Goal: Information Seeking & Learning: Learn about a topic

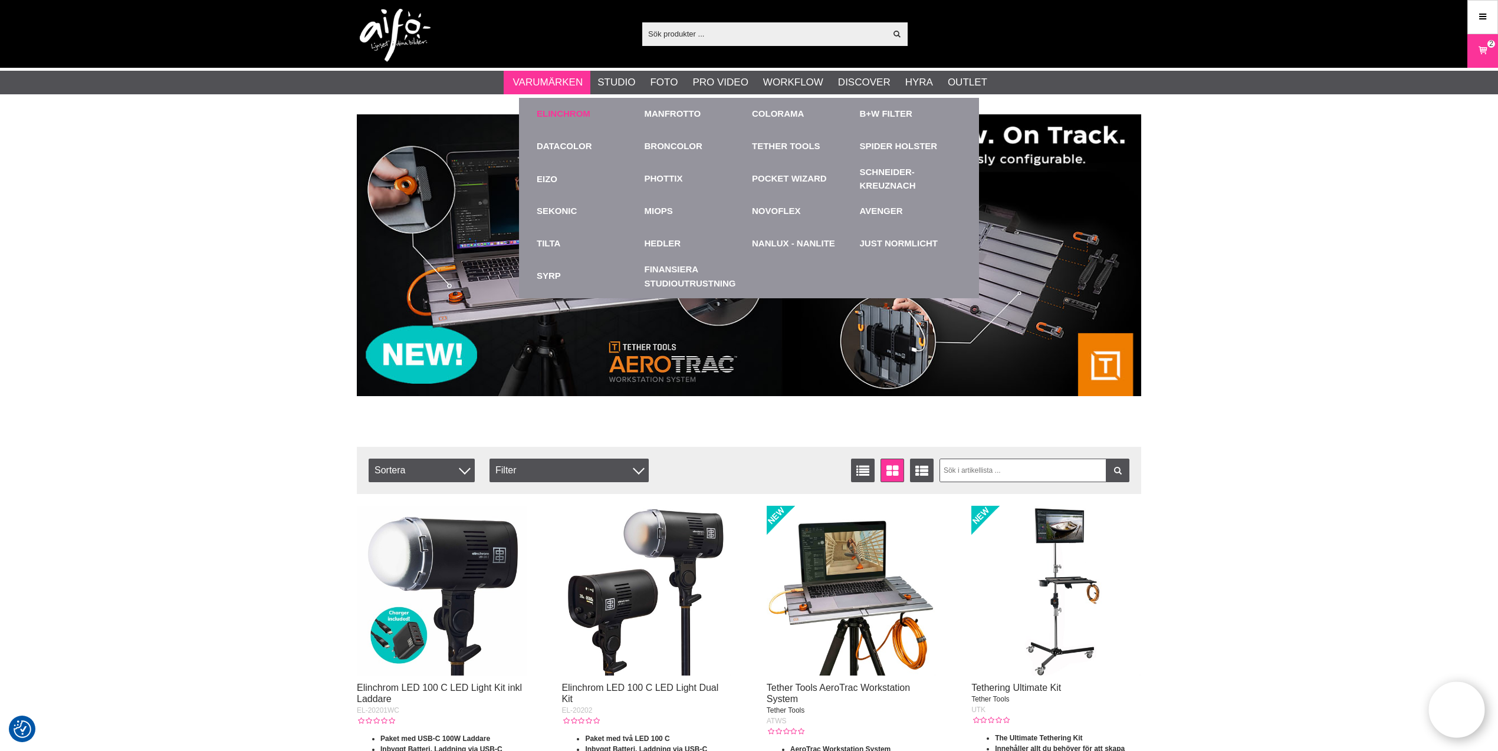
click at [573, 111] on link "Elinchrom" at bounding box center [564, 114] width 54 height 14
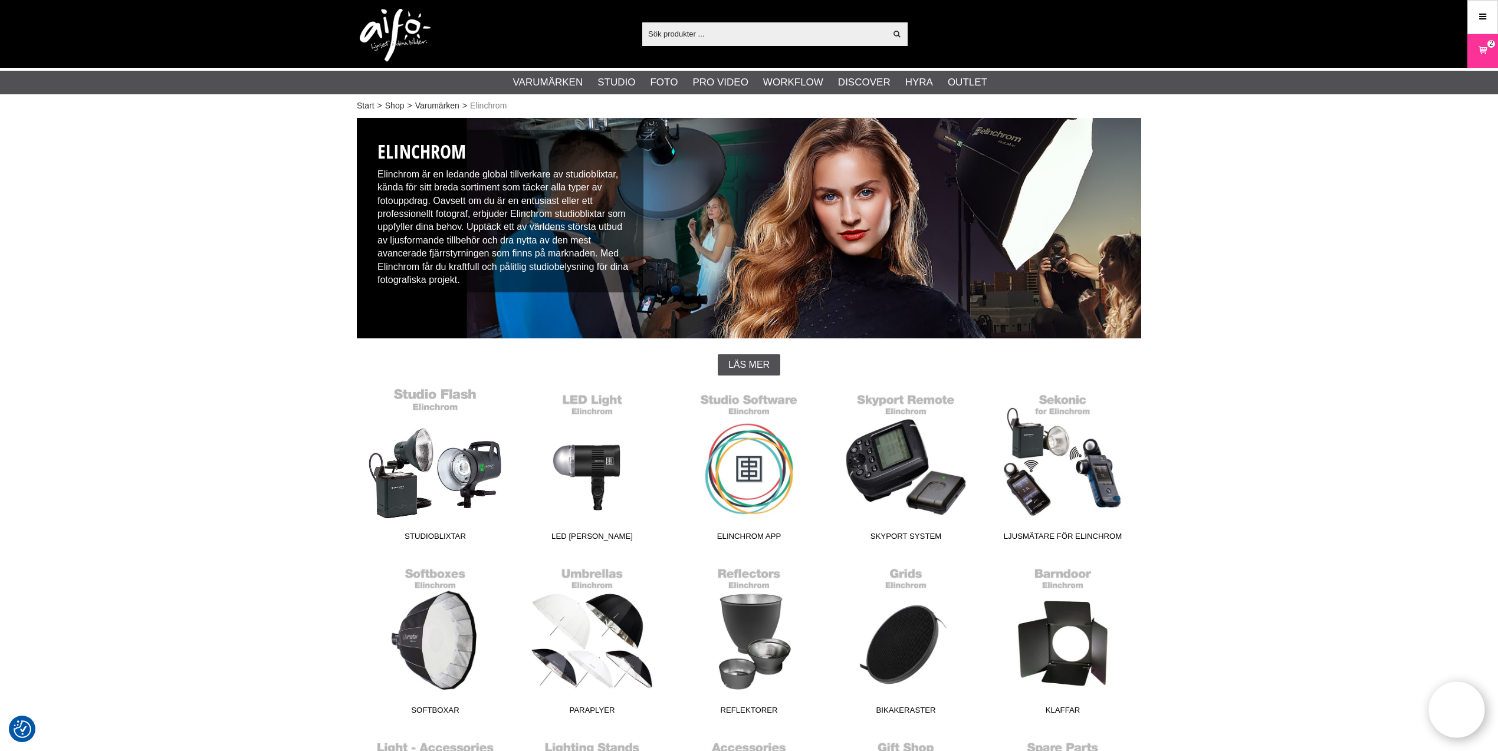
click at [468, 468] on link "Studioblixtar" at bounding box center [435, 467] width 157 height 159
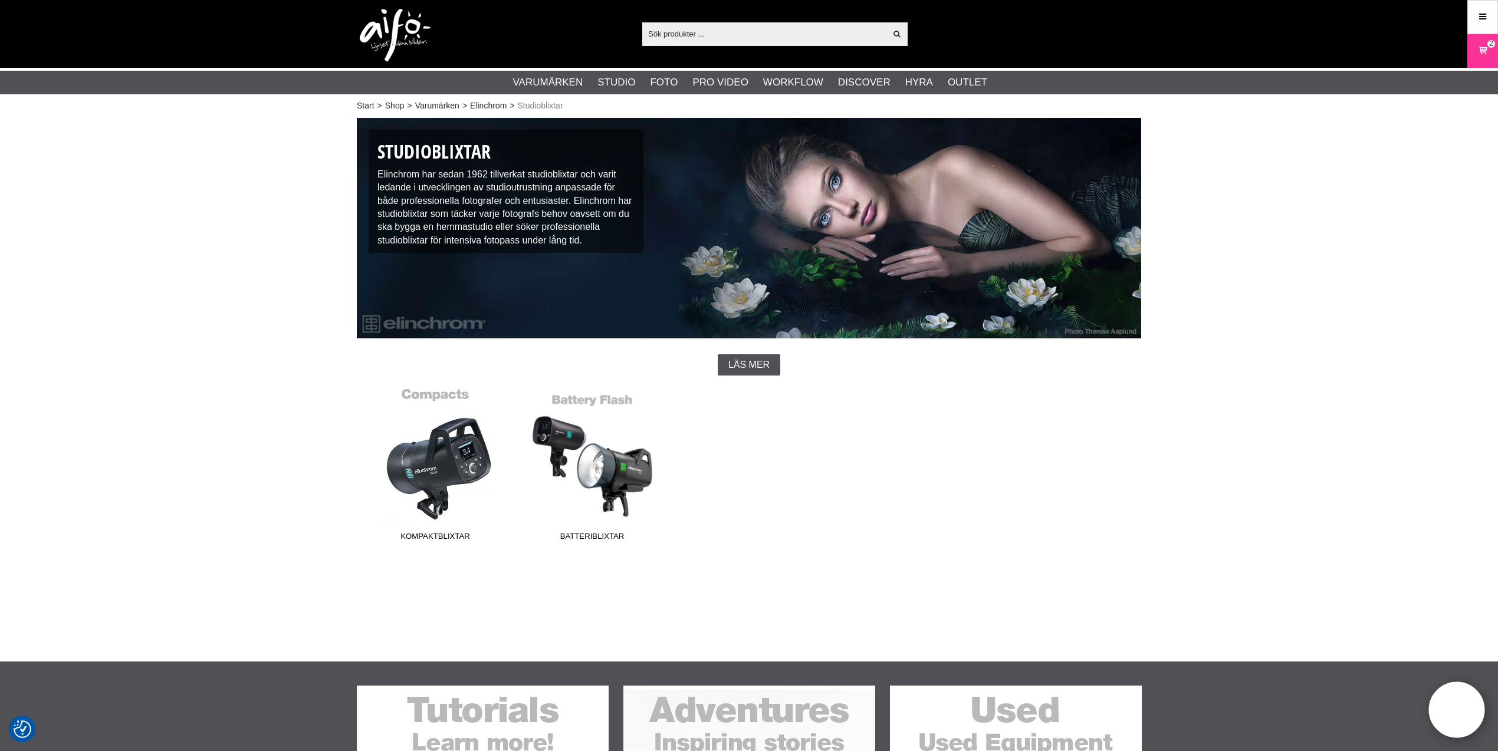
click at [450, 467] on link "Kompaktblixtar" at bounding box center [435, 467] width 157 height 159
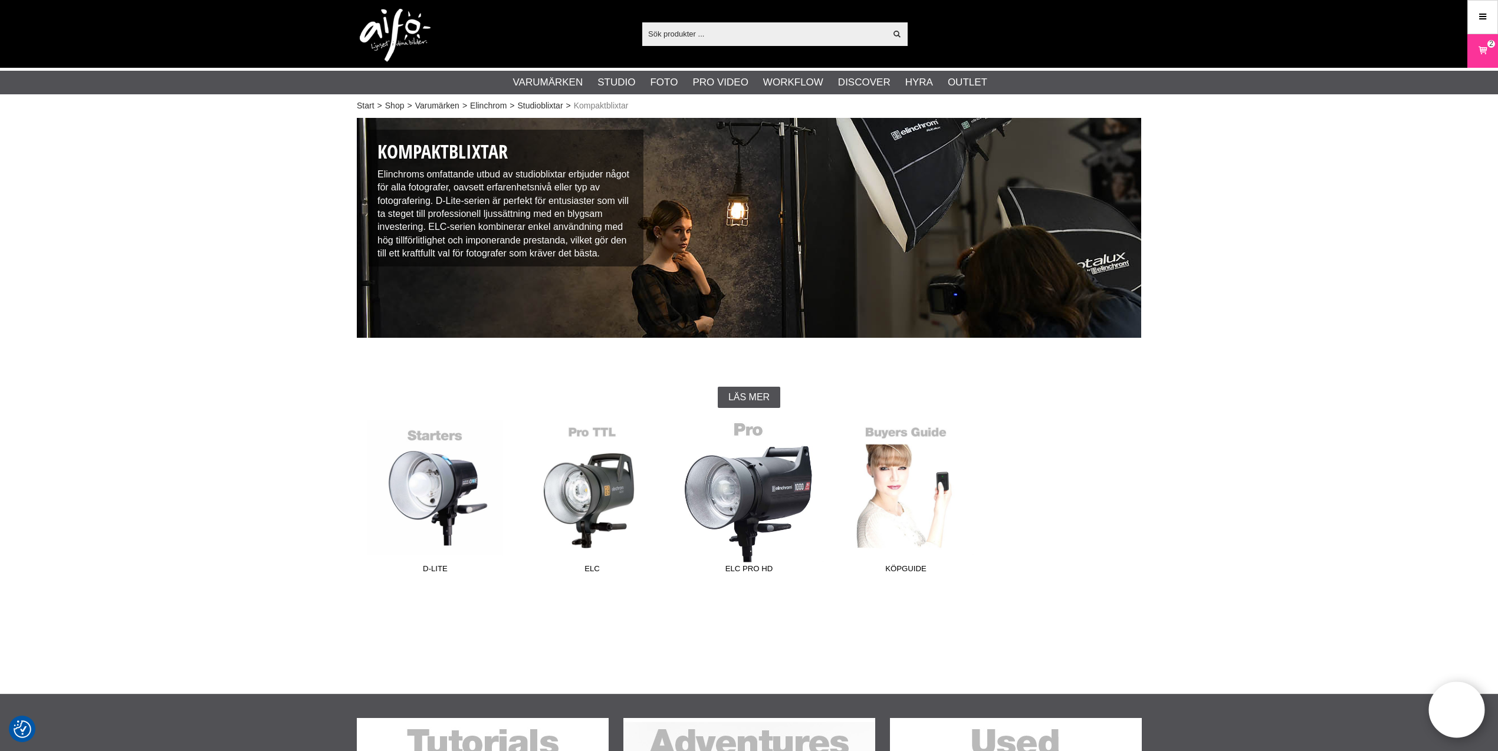
click at [736, 488] on link "ELC Pro HD" at bounding box center [749, 499] width 157 height 159
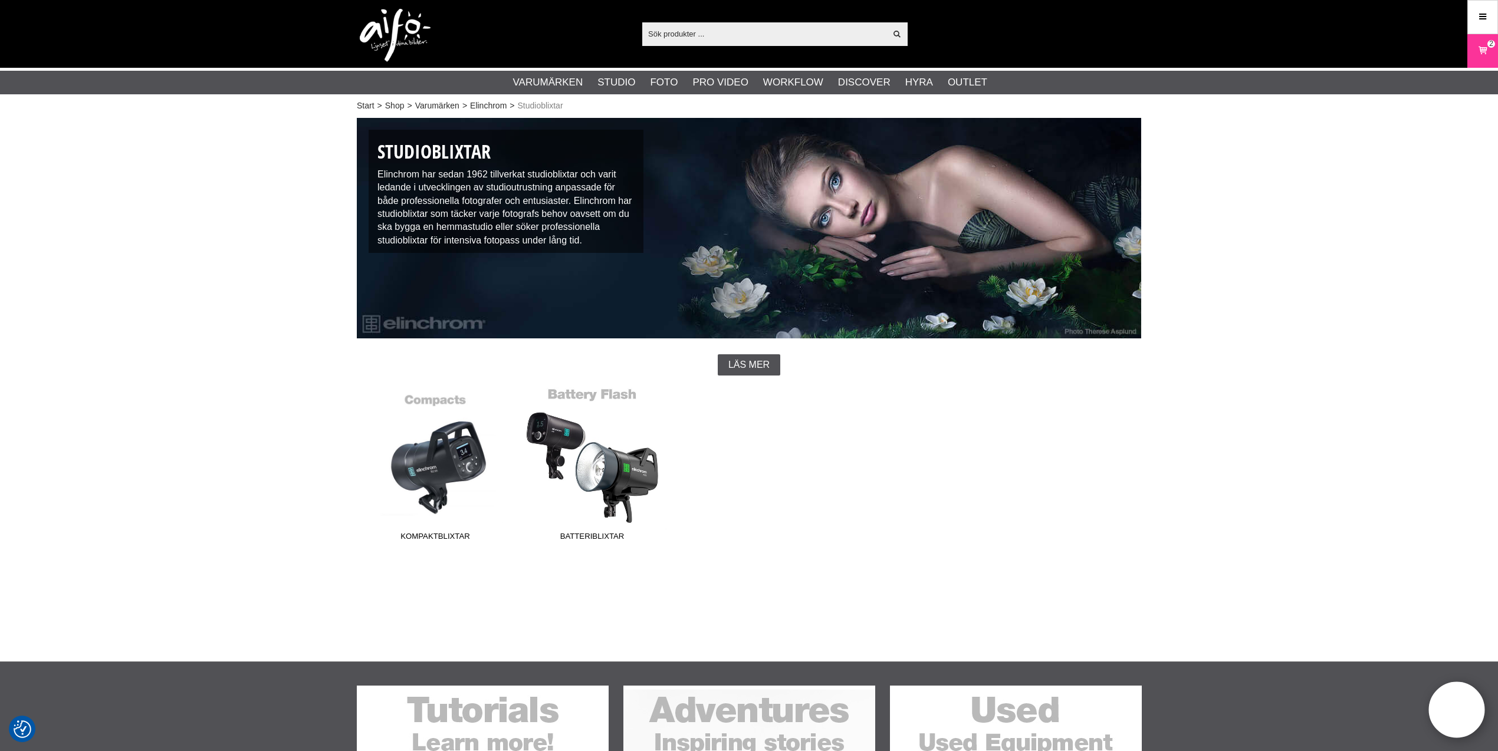
click at [607, 463] on link "Batteriblixtar" at bounding box center [592, 467] width 157 height 159
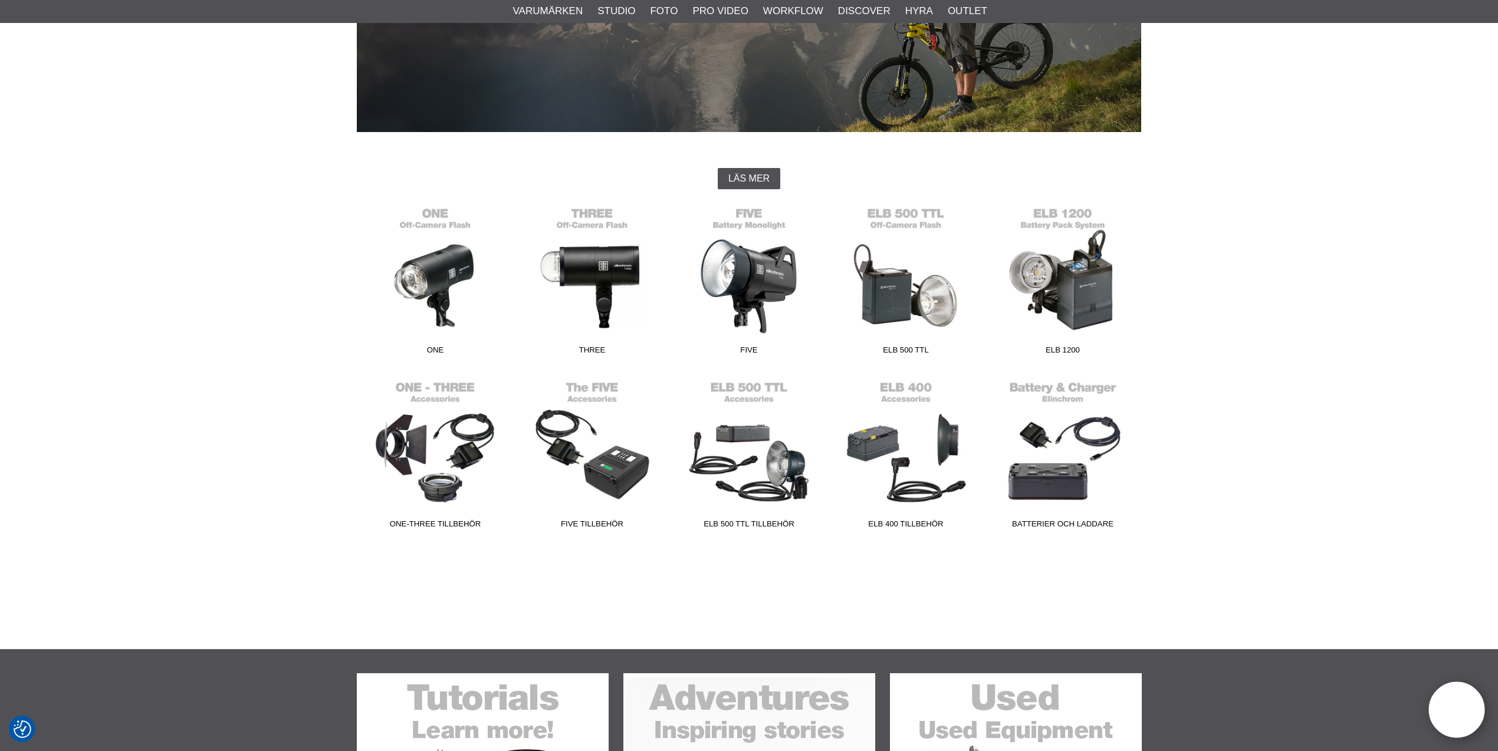
scroll to position [343, 0]
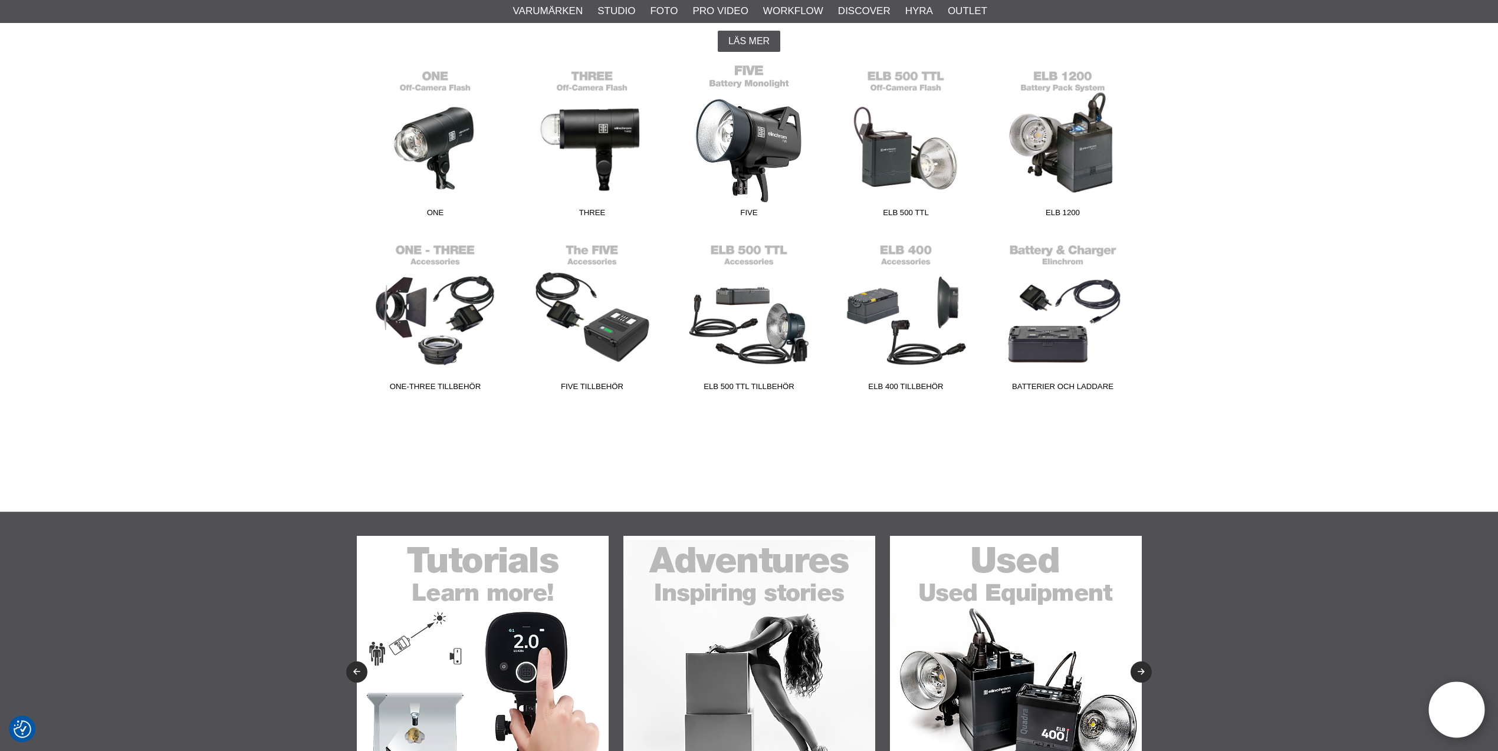
click at [746, 146] on link "FIVE" at bounding box center [749, 143] width 157 height 159
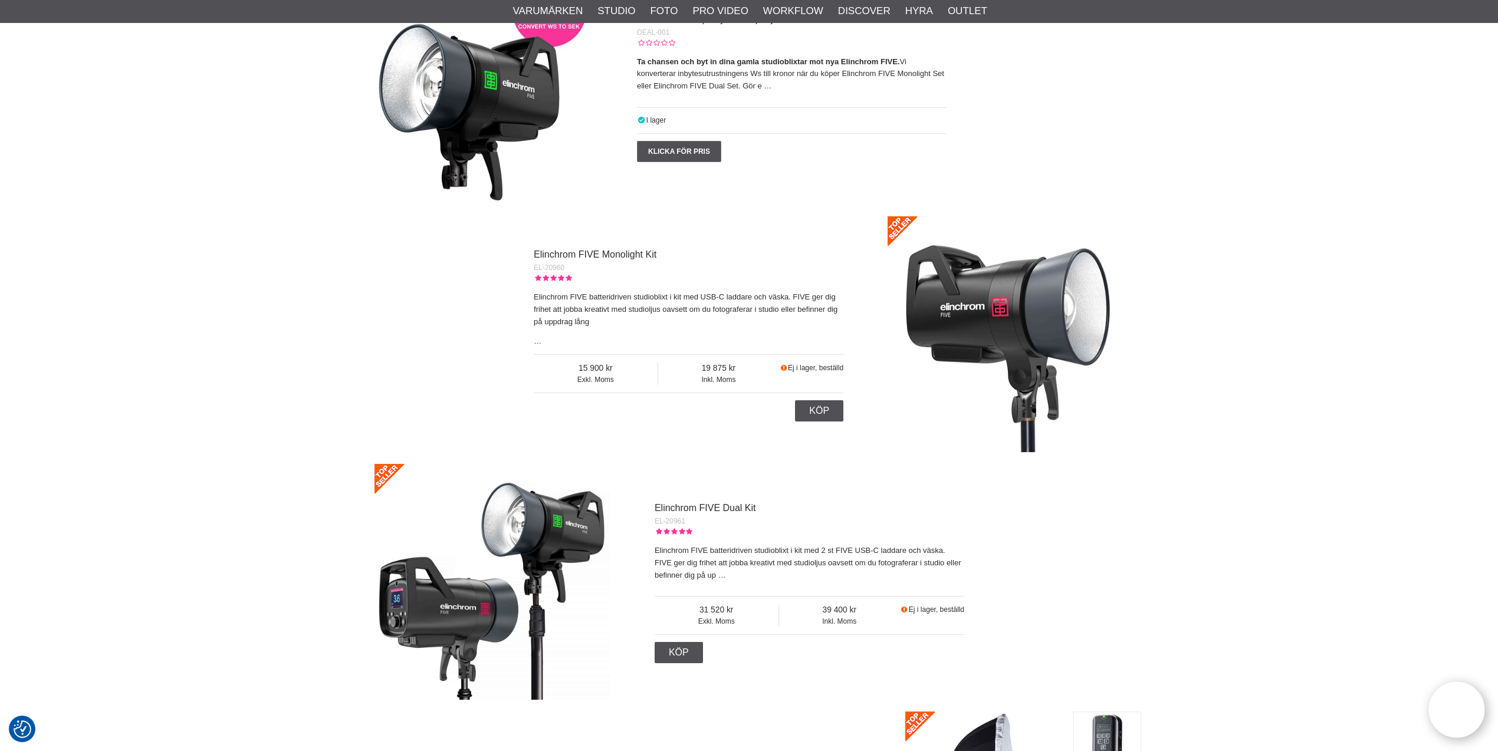
scroll to position [464, 0]
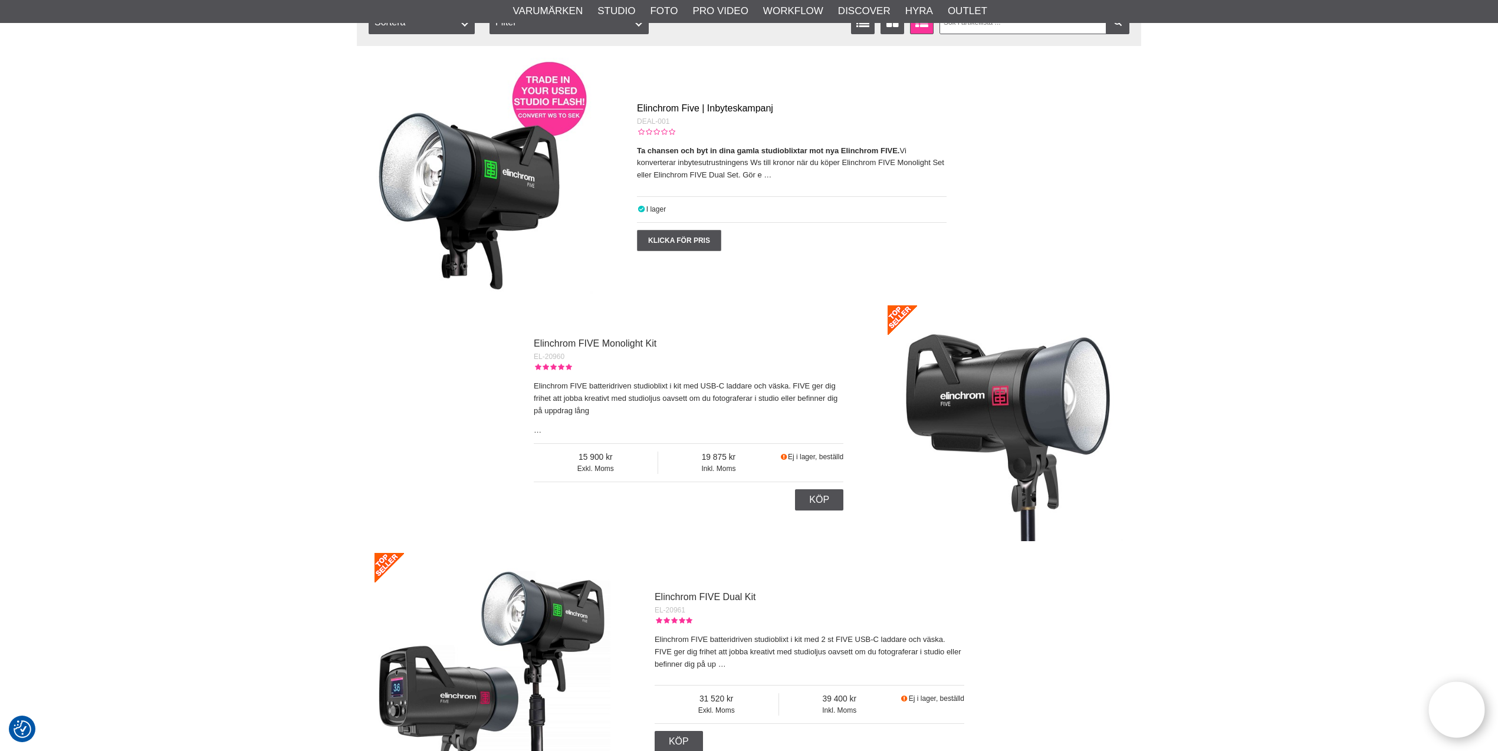
click at [696, 104] on link "Elinchrom Five | Inbyteskampanj" at bounding box center [705, 108] width 136 height 10
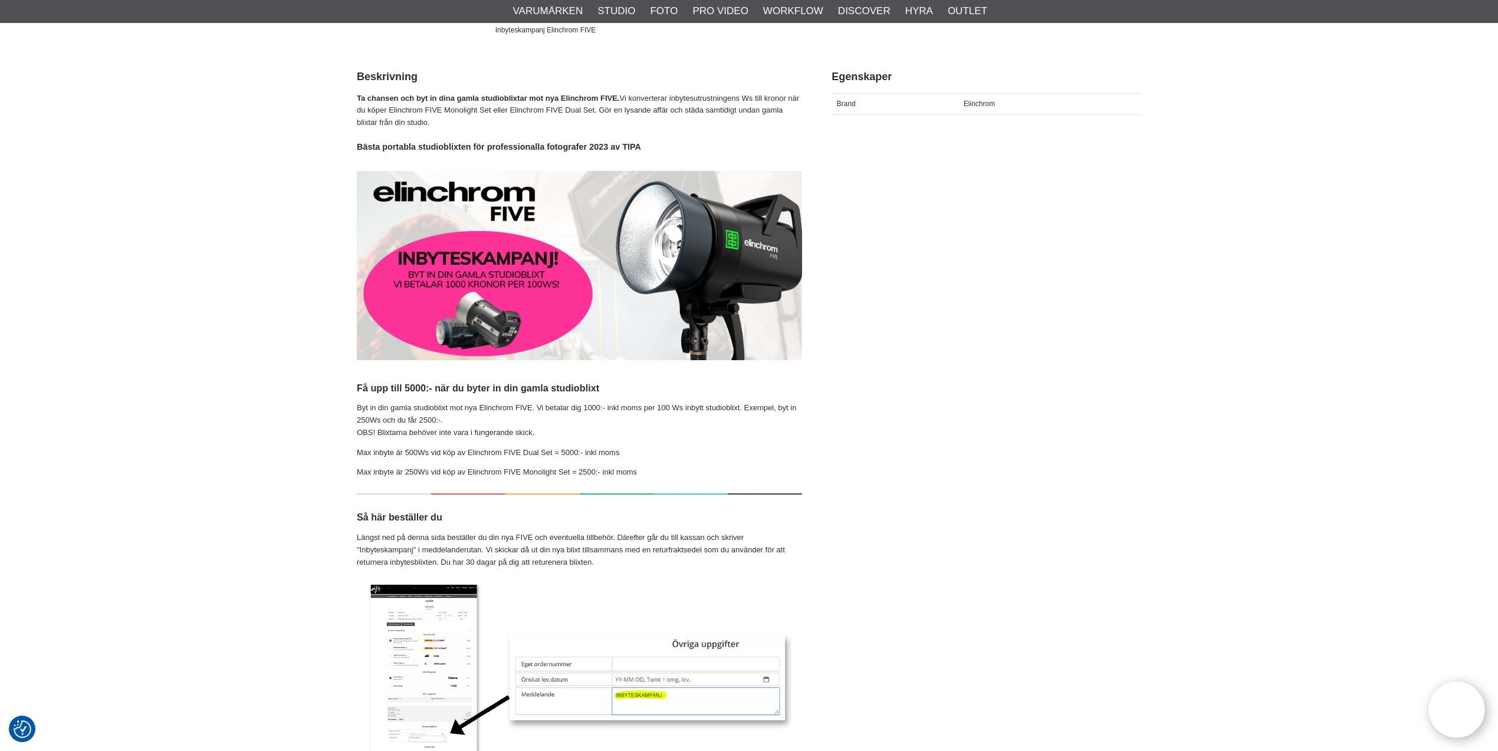
scroll to position [456, 0]
click at [657, 475] on p "Max inbyte är 250Ws vid köp av Elinchrom FIVE Monolight Set = 2500:- inkl moms" at bounding box center [579, 472] width 445 height 12
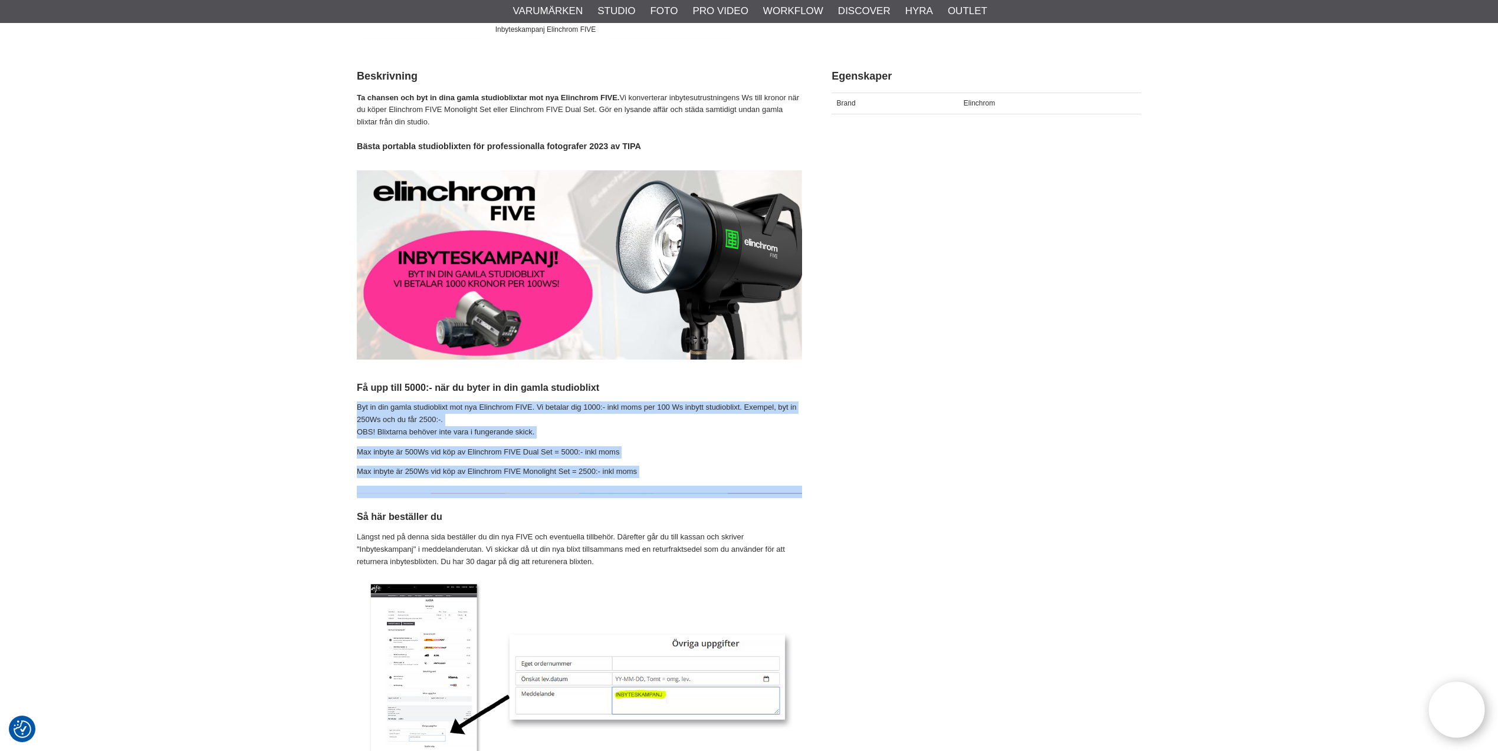
drag, startPoint x: 657, startPoint y: 475, endPoint x: 356, endPoint y: 409, distance: 307.4
click at [357, 408] on div "Ta chansen och byt in dina gamla studioblixtar mot nya Elinchrom FIVE. Vi konve…" at bounding box center [579, 738] width 445 height 1292
copy div "Byt in din gamla studioblixt mot nya Elinchrom FIVE. Vi betalar dig 1000:- inkl…"
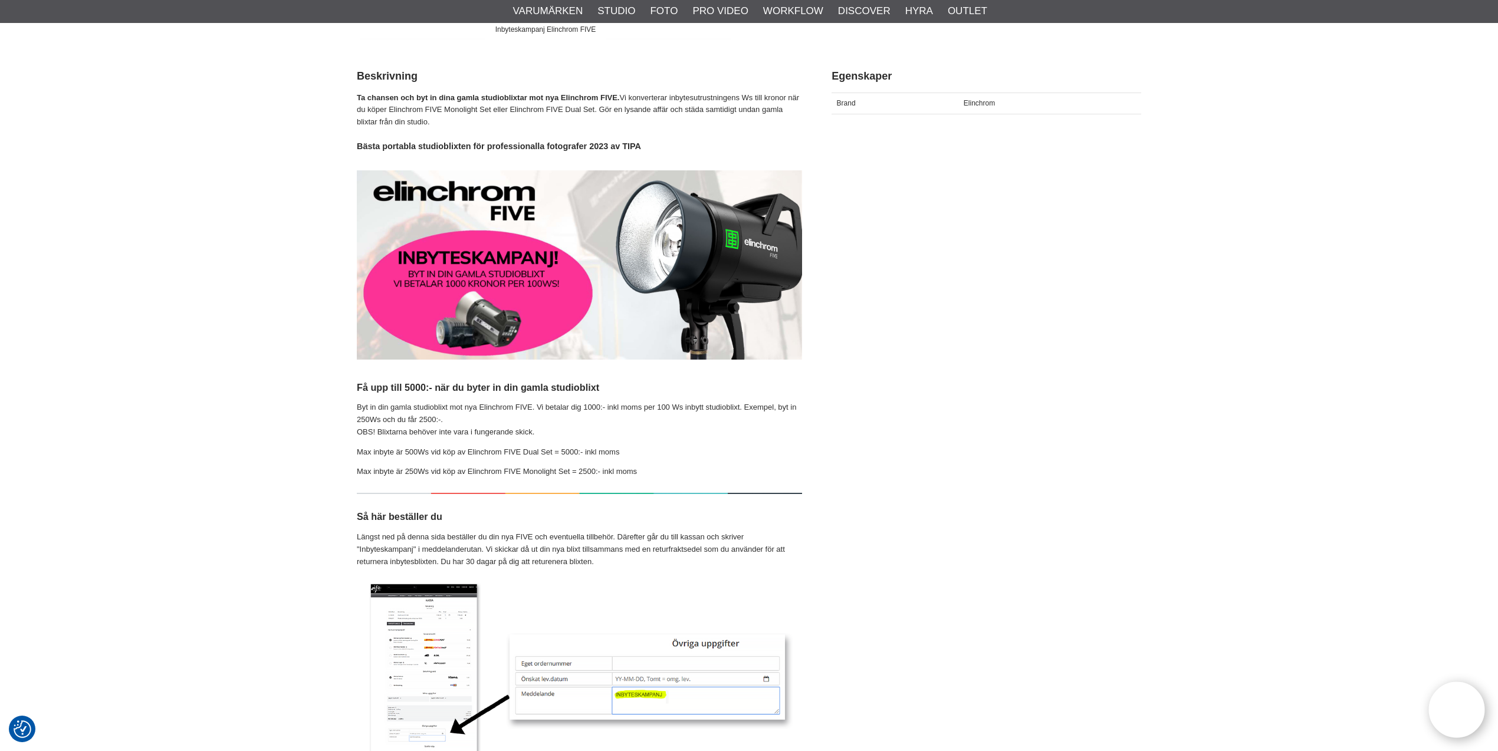
drag, startPoint x: 1019, startPoint y: 288, endPoint x: 1012, endPoint y: 288, distance: 7.1
click at [1019, 288] on div "Beskrivning Egenskaper Beskrivning Ta chansen och byt in dina gamla studioblixt…" at bounding box center [749, 724] width 785 height 1334
